Goal: Transaction & Acquisition: Purchase product/service

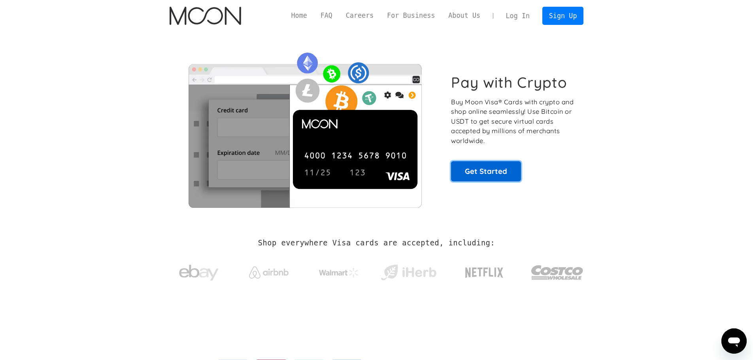
click at [477, 168] on link "Get Started" at bounding box center [486, 171] width 70 height 20
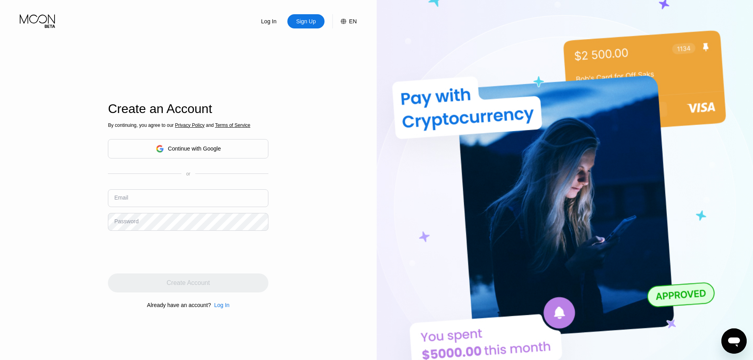
click at [196, 152] on div "Continue with Google" at bounding box center [194, 148] width 53 height 6
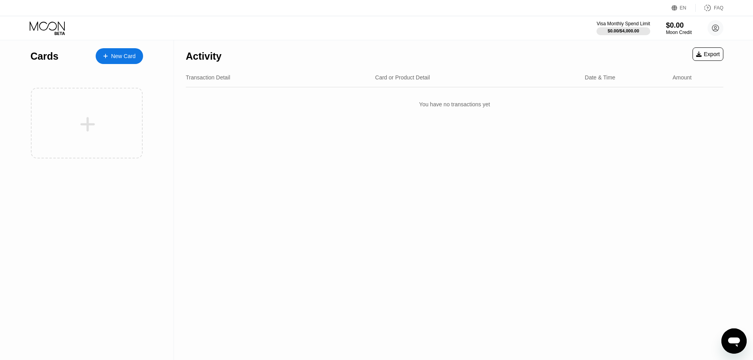
click at [134, 51] on div "New Card" at bounding box center [119, 56] width 47 height 16
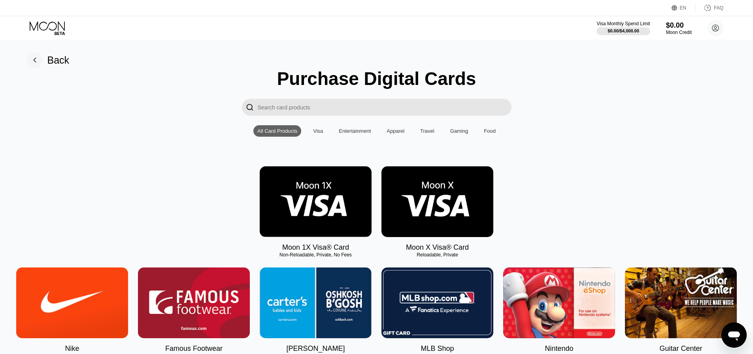
click at [326, 135] on div "Visa" at bounding box center [318, 130] width 18 height 11
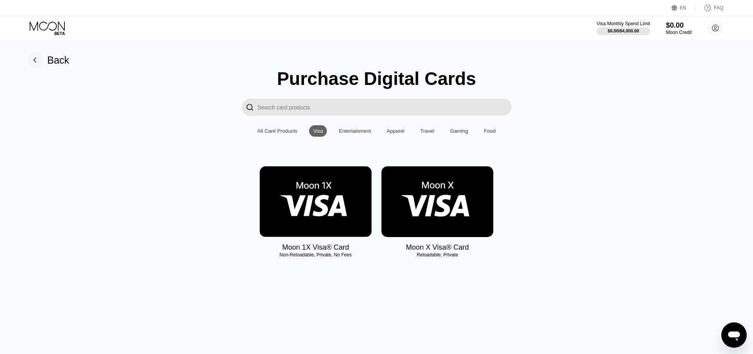
click at [410, 185] on img at bounding box center [437, 201] width 112 height 71
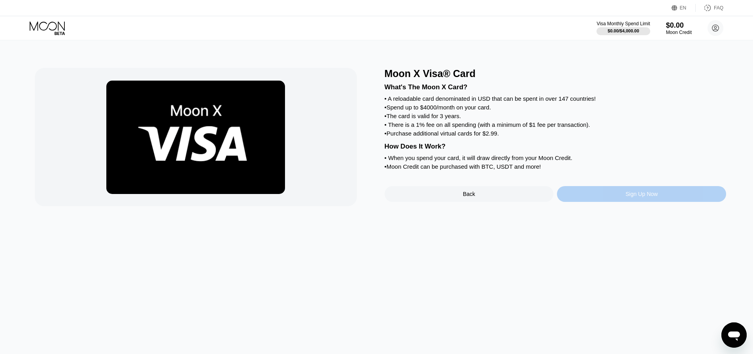
click at [595, 202] on div "Sign Up Now" at bounding box center [641, 194] width 169 height 16
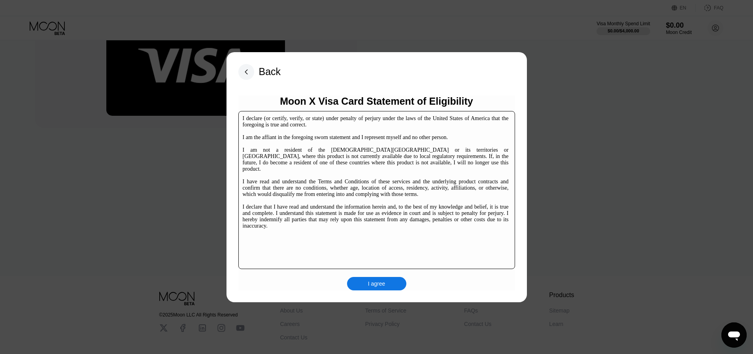
scroll to position [121, 0]
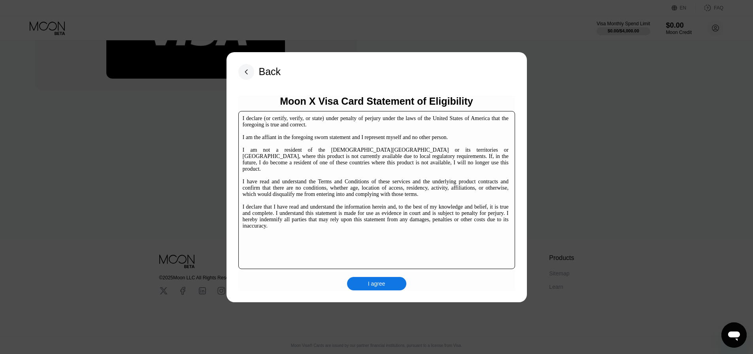
click at [515, 257] on div "Back Moon X Visa Card Statement of Eligibility I declare (or certify, verify, o…" at bounding box center [376, 177] width 300 height 250
click at [402, 281] on div "I agree" at bounding box center [376, 283] width 59 height 13
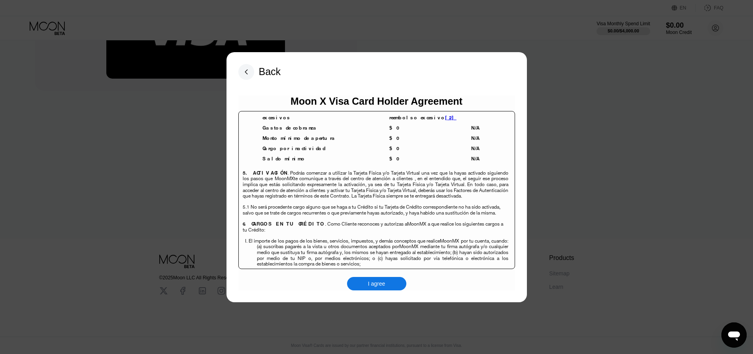
scroll to position [6556, 0]
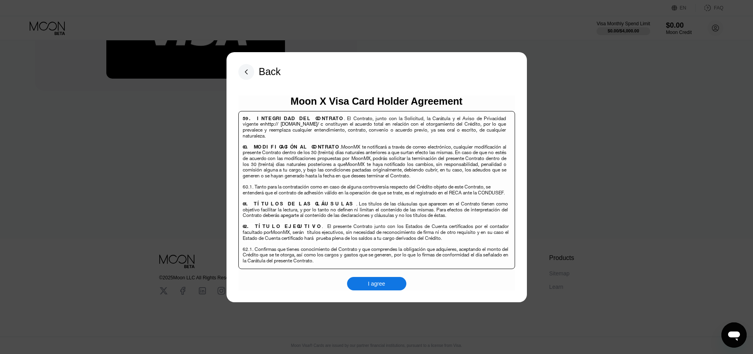
click at [380, 278] on div "I agree" at bounding box center [376, 283] width 59 height 13
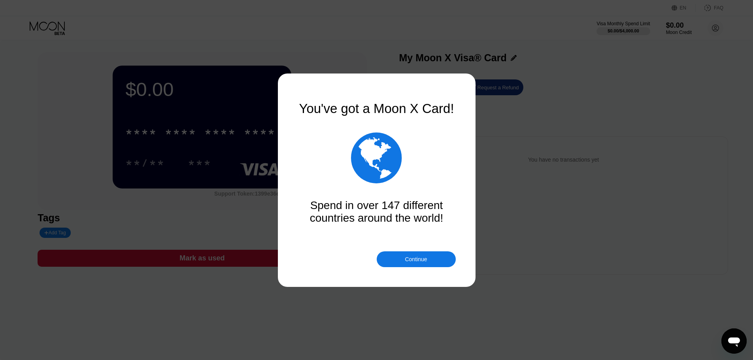
click at [417, 256] on div "Continue" at bounding box center [416, 259] width 22 height 6
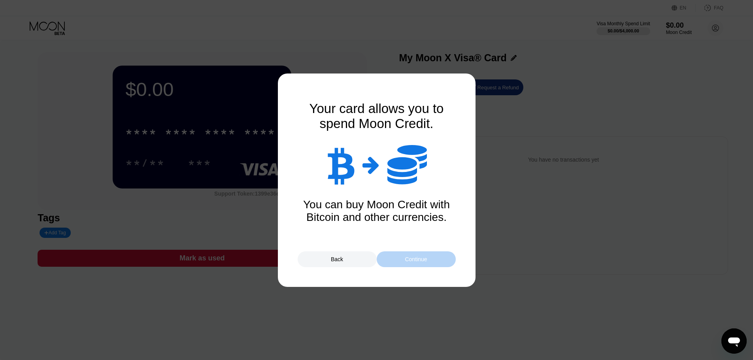
click at [423, 256] on div "Continue" at bounding box center [416, 259] width 22 height 6
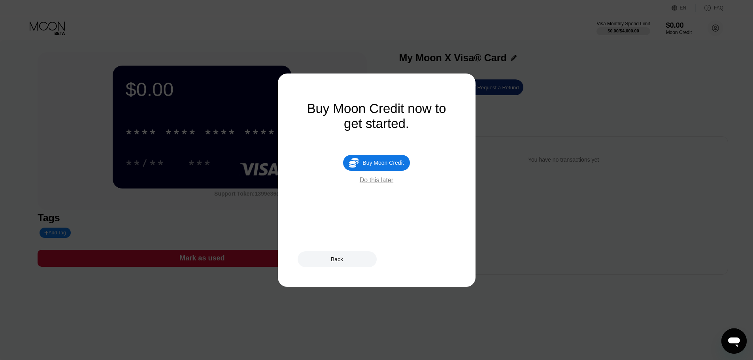
click at [386, 184] on div "Do this later" at bounding box center [377, 180] width 34 height 7
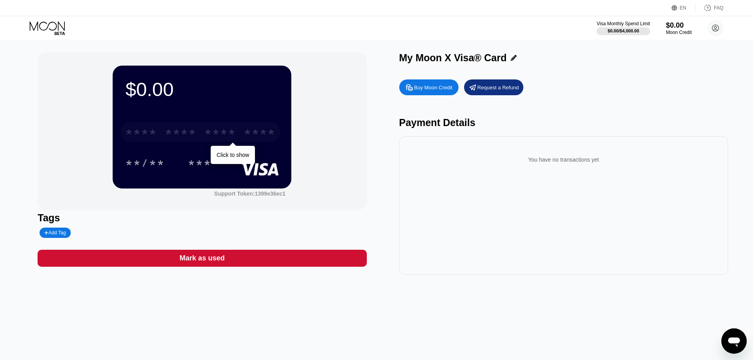
click at [268, 136] on div "****" at bounding box center [260, 133] width 32 height 13
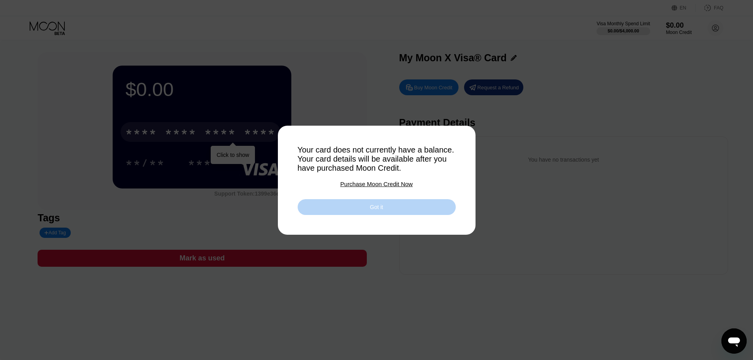
click at [367, 213] on div "Got it" at bounding box center [377, 207] width 158 height 16
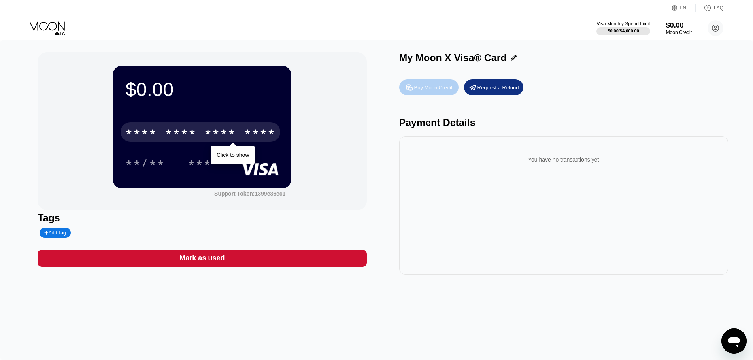
click at [439, 91] on div "Buy Moon Credit" at bounding box center [433, 87] width 38 height 7
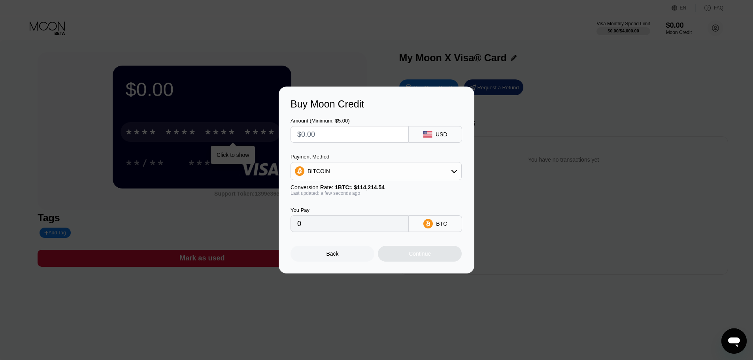
click at [347, 251] on div "Back" at bounding box center [332, 254] width 84 height 16
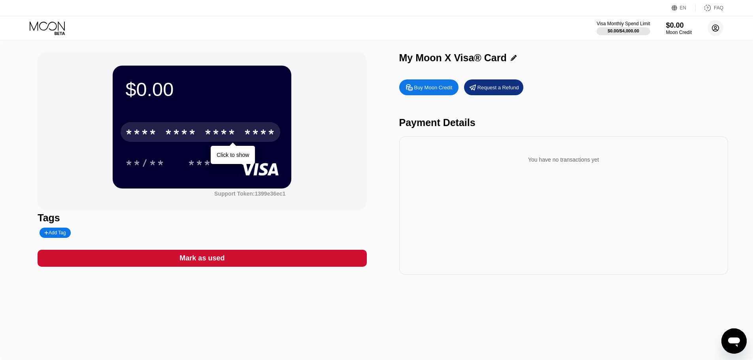
click at [712, 27] on circle at bounding box center [715, 28] width 16 height 16
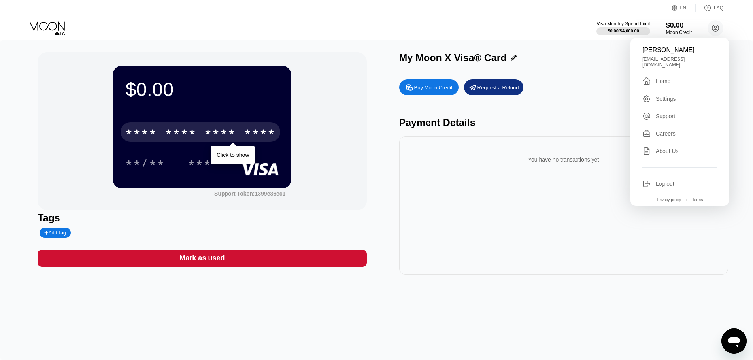
click at [304, 159] on div "$0.00 * * * * * * * * * * * * **** Click to show **/** *** Support Token: 1399e…" at bounding box center [202, 131] width 329 height 158
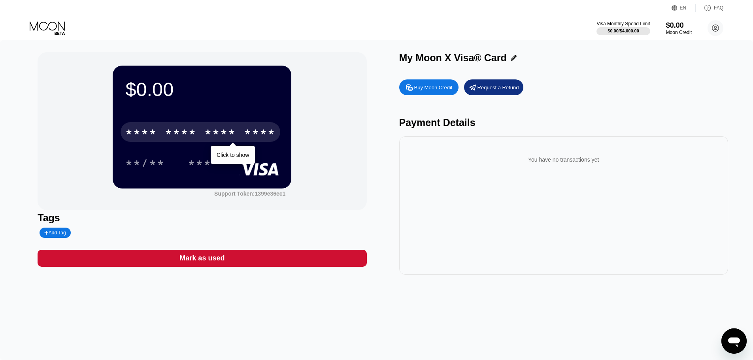
drag, startPoint x: 217, startPoint y: 179, endPoint x: 212, endPoint y: 180, distance: 4.4
click at [217, 180] on div "$0.00 * * * * * * * * * * * * **** Click to show **/** ***" at bounding box center [202, 127] width 179 height 123
click at [202, 164] on div "***" at bounding box center [200, 164] width 24 height 13
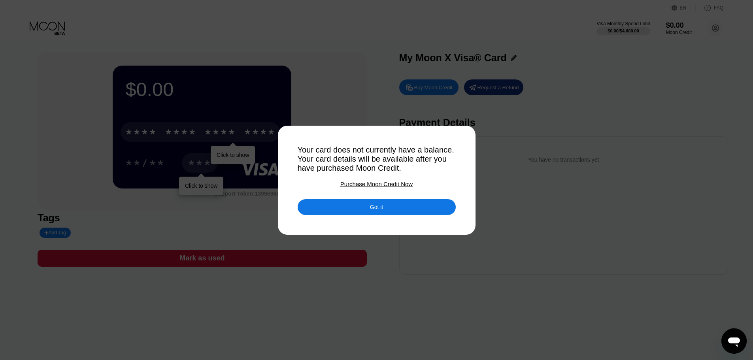
click at [397, 187] on div "Purchase Moon Credit Now" at bounding box center [376, 184] width 72 height 7
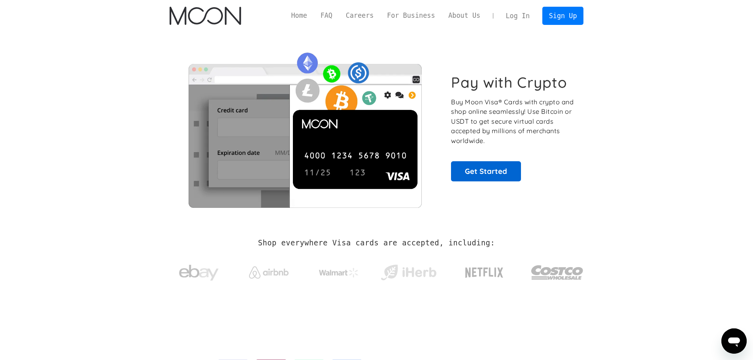
click at [494, 165] on div "Pay with Crypto Buy Moon Visa® Cards with crypto and shop online seamlessly! Us…" at bounding box center [513, 127] width 124 height 107
click at [494, 168] on link "Get Started" at bounding box center [486, 171] width 70 height 20
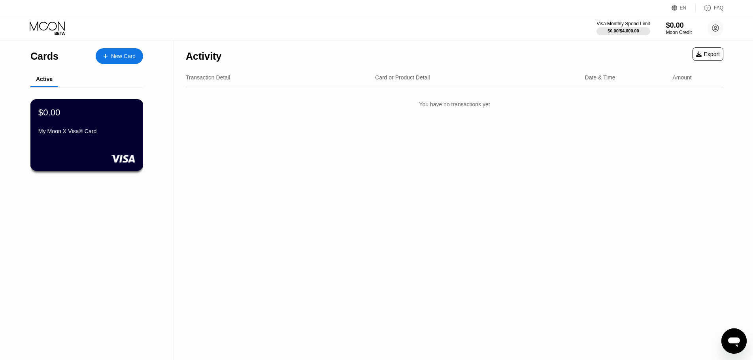
click at [110, 117] on div "$0.00" at bounding box center [86, 112] width 97 height 10
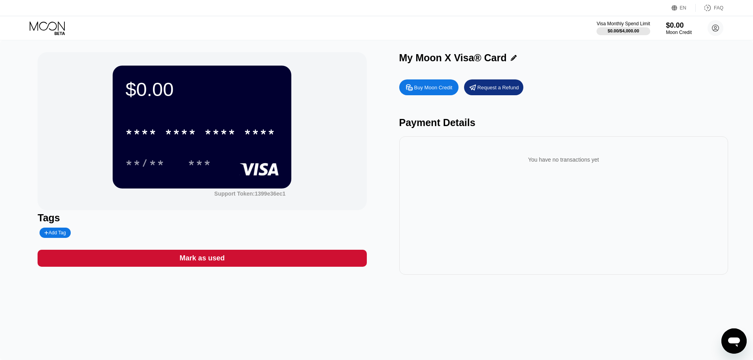
click at [487, 89] on div "Request a Refund" at bounding box center [497, 87] width 41 height 7
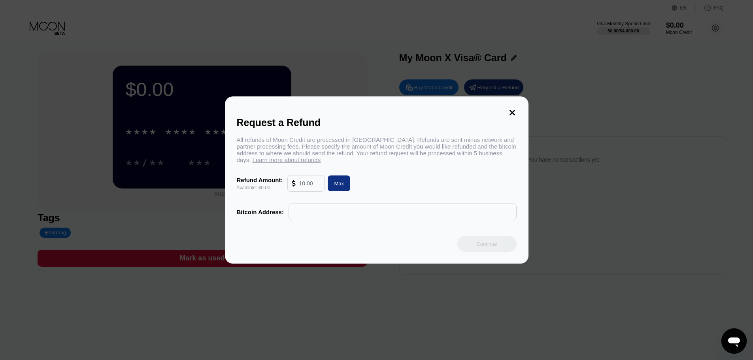
click at [303, 183] on input "text" at bounding box center [309, 183] width 21 height 16
click at [514, 99] on div "Request a Refund All refunds of Moon Credit are processed in Bitcoin. Refunds a…" at bounding box center [377, 179] width 304 height 167
click at [515, 108] on icon at bounding box center [512, 112] width 9 height 9
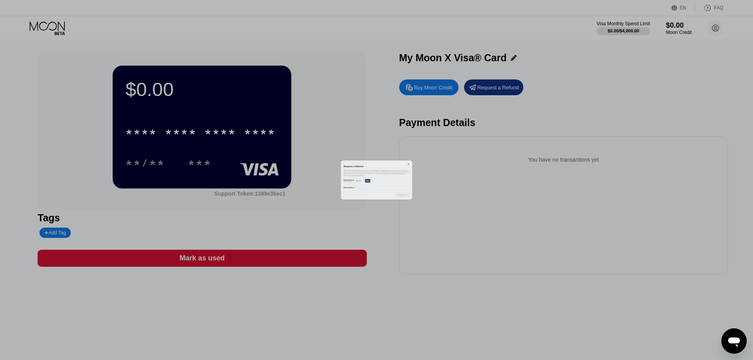
click at [514, 109] on div at bounding box center [379, 180] width 759 height 360
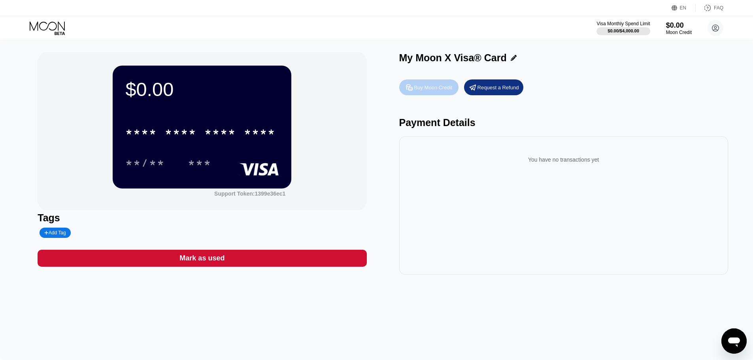
click at [458, 92] on div "Buy Moon Credit" at bounding box center [428, 87] width 59 height 16
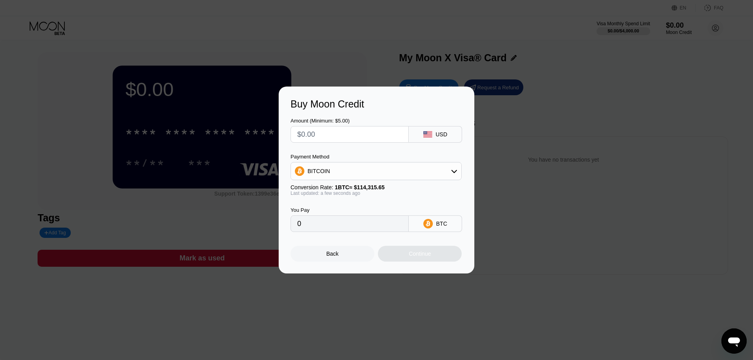
click at [435, 166] on div "BITCOIN" at bounding box center [376, 171] width 170 height 16
click at [349, 215] on div "USDT on TRON" at bounding box center [376, 210] width 166 height 16
click at [369, 179] on div "USDT on TRON" at bounding box center [376, 171] width 170 height 16
click at [366, 190] on div "BITCOIN" at bounding box center [380, 193] width 149 height 6
click at [358, 174] on div "BITCOIN" at bounding box center [376, 171] width 170 height 16
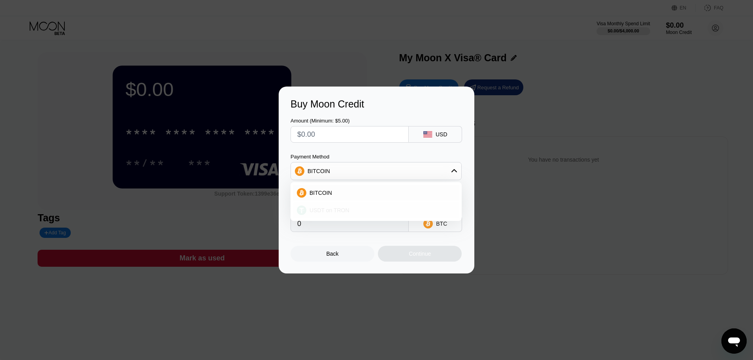
click at [356, 211] on div "USDT on TRON" at bounding box center [380, 210] width 149 height 6
type input "0.00"
click at [367, 137] on input "text" at bounding box center [349, 134] width 105 height 16
type input "$5"
type input "5.05"
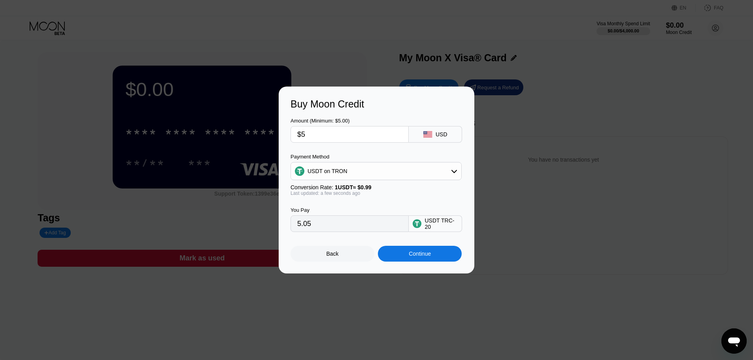
type input "$5"
drag, startPoint x: 415, startPoint y: 171, endPoint x: 362, endPoint y: 179, distance: 53.2
click at [415, 171] on div "USDT on TRON" at bounding box center [376, 171] width 170 height 16
click at [354, 192] on div "BITCOIN" at bounding box center [380, 193] width 149 height 6
click at [372, 135] on input "$5" at bounding box center [349, 134] width 105 height 16
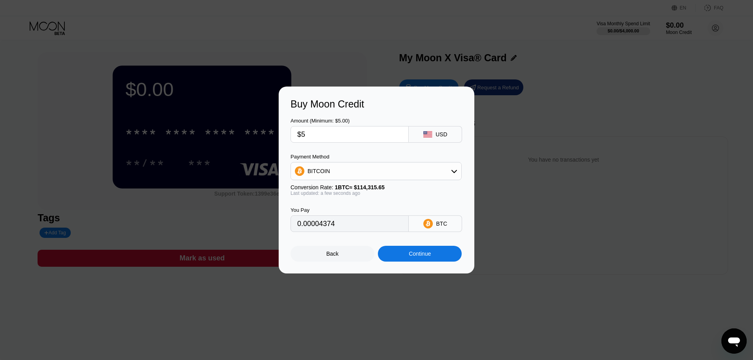
click at [373, 180] on div "Payment Method BITCOIN Conversion Rate: 1 BTC ≈ $114,315.65 Last updated: a few…" at bounding box center [375, 175] width 171 height 42
click at [362, 179] on div "BITCOIN" at bounding box center [376, 171] width 170 height 16
drag, startPoint x: 359, startPoint y: 212, endPoint x: 366, endPoint y: 222, distance: 12.5
click at [360, 212] on div "USDT on TRON" at bounding box center [380, 210] width 149 height 6
type input "5.05"
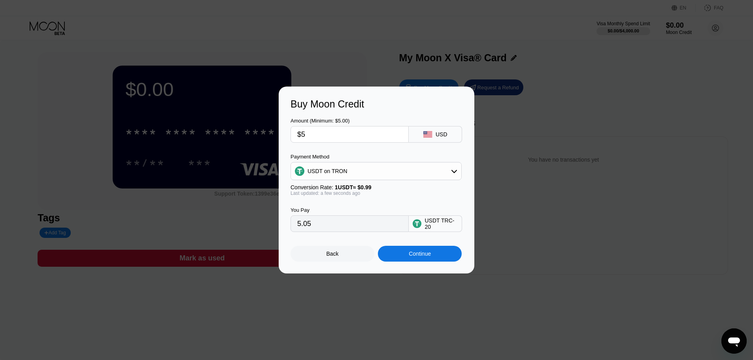
click at [404, 262] on div "Continue" at bounding box center [420, 254] width 84 height 16
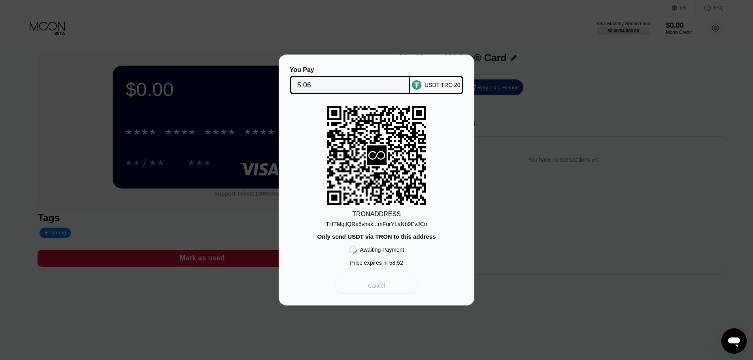
click at [383, 294] on div "Cancel" at bounding box center [376, 286] width 84 height 16
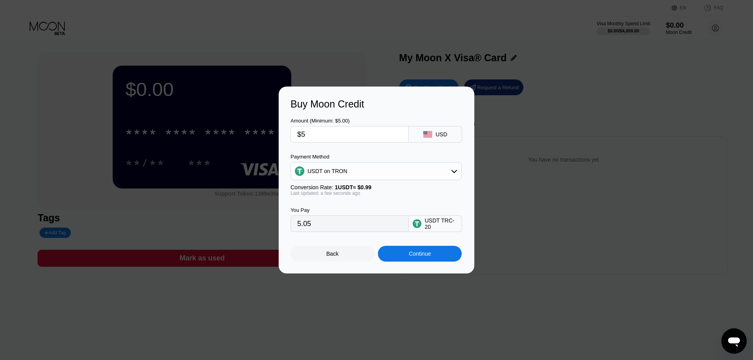
drag, startPoint x: 469, startPoint y: 74, endPoint x: 473, endPoint y: 64, distance: 10.4
click at [474, 64] on div at bounding box center [379, 180] width 759 height 360
click at [358, 253] on div "Back" at bounding box center [332, 254] width 84 height 16
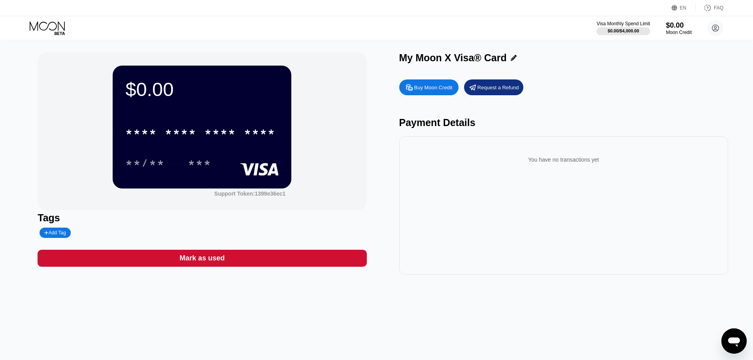
click at [338, 262] on div "Mark as used" at bounding box center [202, 258] width 329 height 17
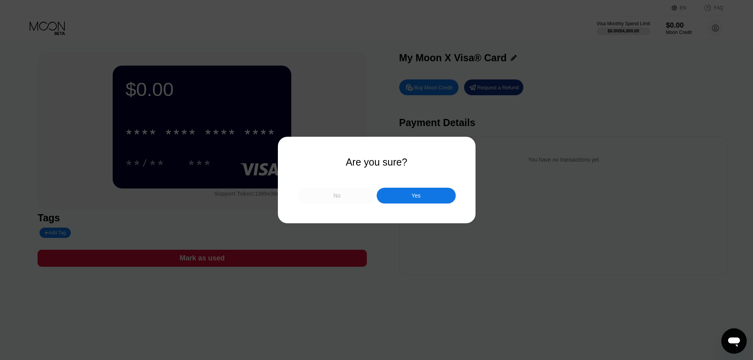
click at [364, 195] on div "No" at bounding box center [337, 196] width 79 height 16
